Goal: Check status

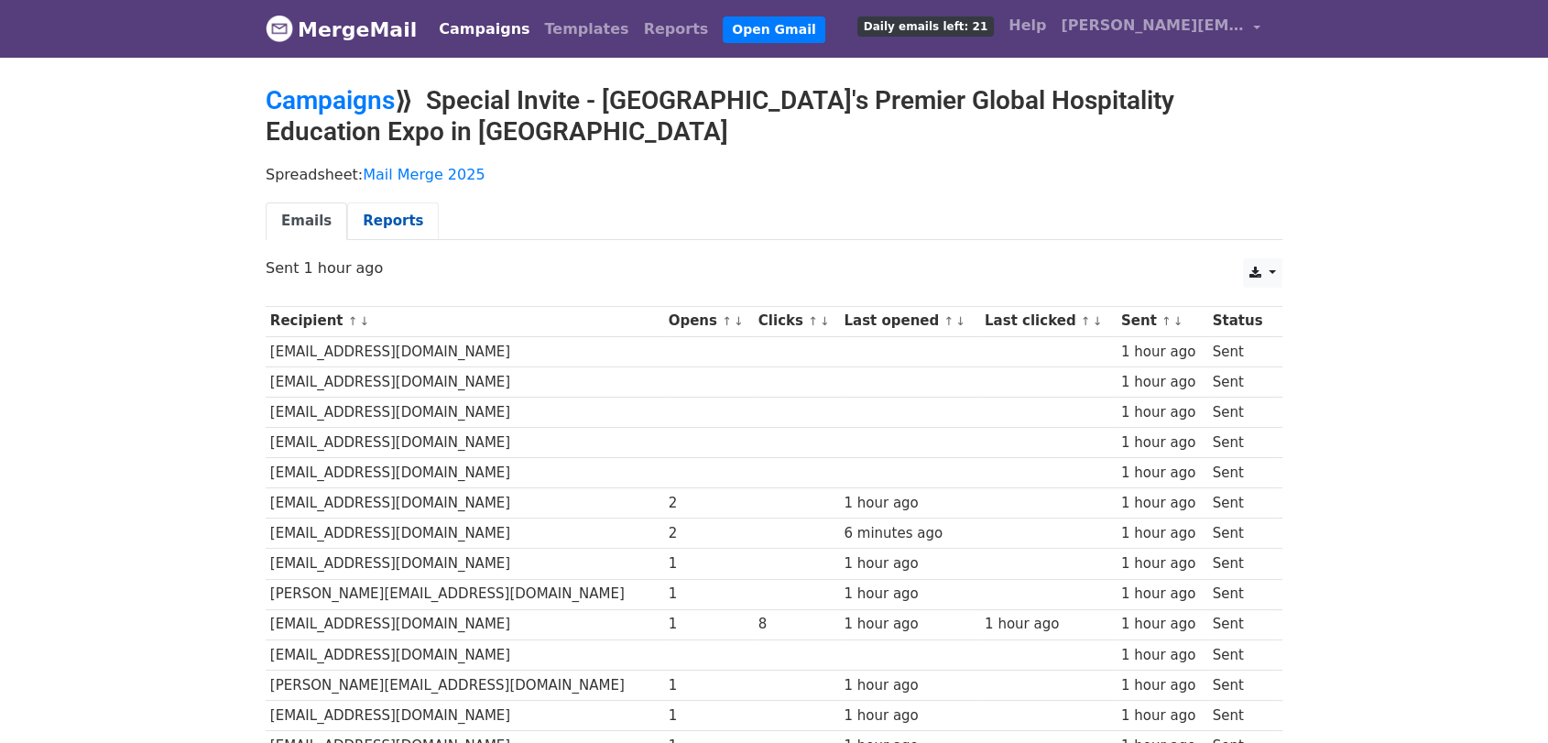
click at [392, 216] on link "Reports" at bounding box center [393, 221] width 92 height 38
click at [476, 32] on link "Campaigns" at bounding box center [483, 29] width 105 height 37
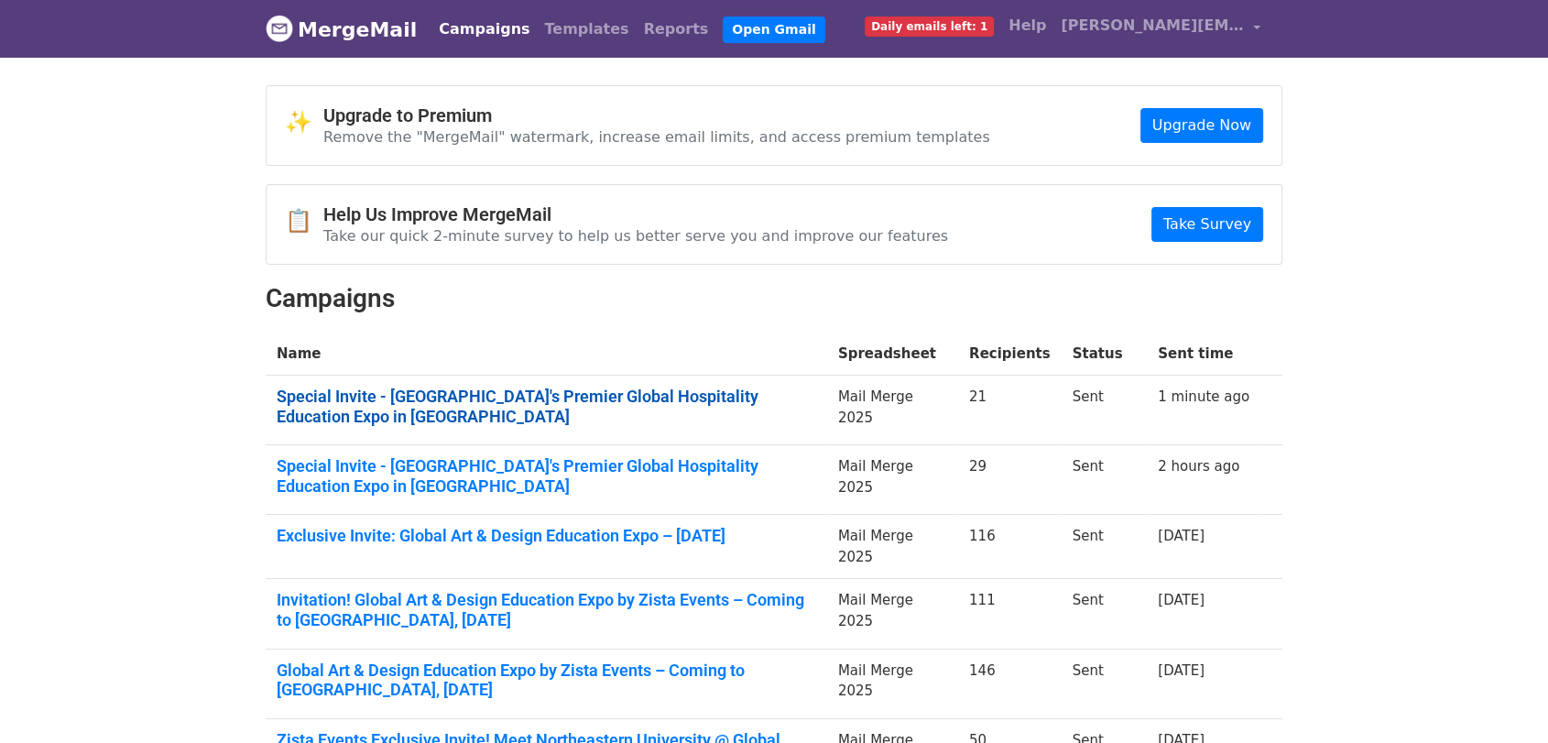
click at [561, 395] on link "Special Invite - India's Premier Global Hospitality Education Expo in Kolkata" at bounding box center [546, 405] width 539 height 39
